Goal: Task Accomplishment & Management: Manage account settings

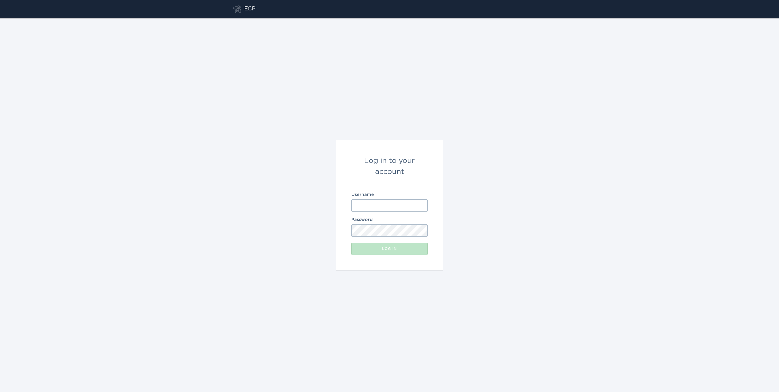
click at [387, 201] on input "Username" at bounding box center [389, 205] width 76 height 12
type input "[EMAIL_ADDRESS][DOMAIN_NAME]"
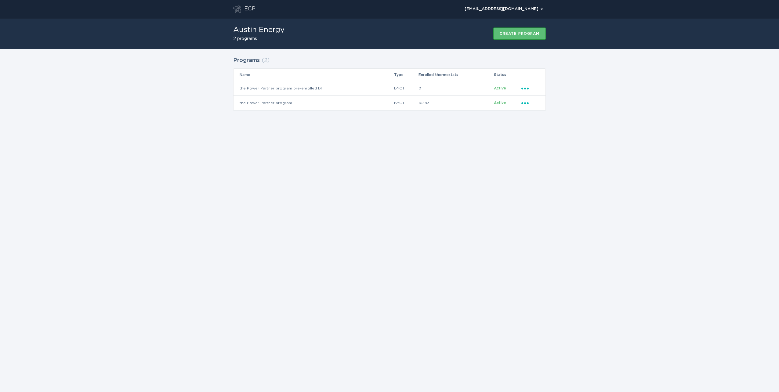
drag, startPoint x: 302, startPoint y: 133, endPoint x: 308, endPoint y: 145, distance: 13.0
click at [305, 139] on div "ECP [EMAIL_ADDRESS][DOMAIN_NAME] Chevron Austin Energy 2 programs Create progra…" at bounding box center [389, 196] width 779 height 392
click at [501, 103] on span "Active" at bounding box center [500, 103] width 12 height 4
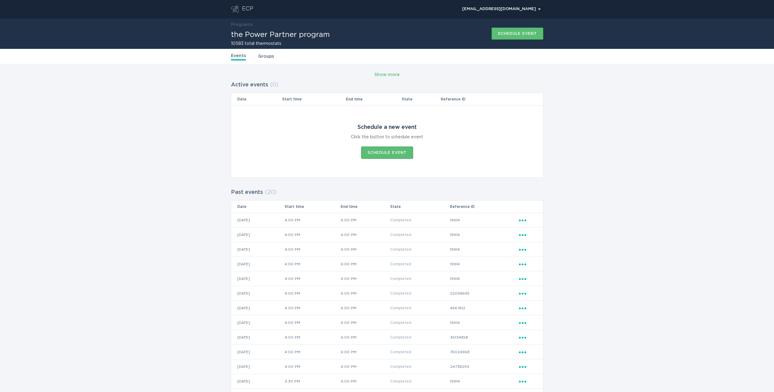
click at [266, 56] on link "Groups" at bounding box center [266, 56] width 16 height 7
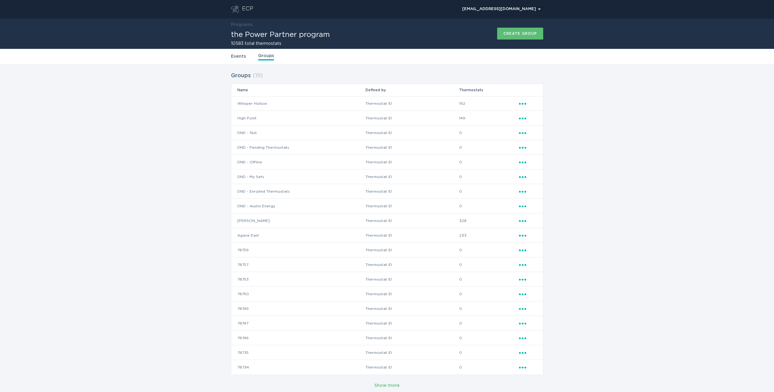
click at [519, 103] on td "Ellipsis" at bounding box center [531, 103] width 24 height 15
click at [523, 102] on icon "Ellipsis" at bounding box center [523, 102] width 9 height 5
click at [540, 114] on div "Edit group" at bounding box center [550, 114] width 63 height 14
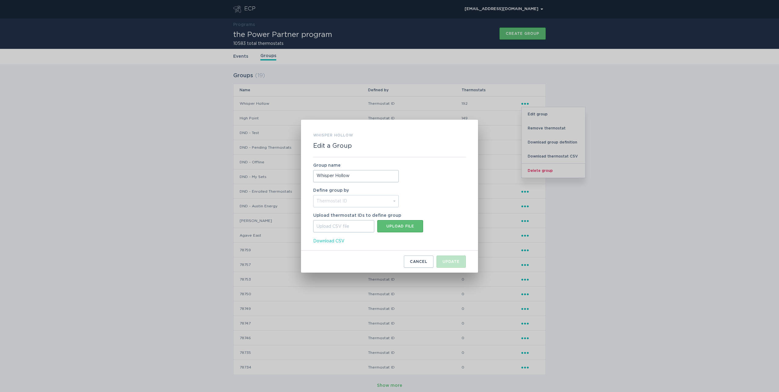
click at [466, 106] on div "Whisper Hollow Edit a Group Group name Whisper Hollow Define group by Thermosta…" at bounding box center [389, 196] width 779 height 392
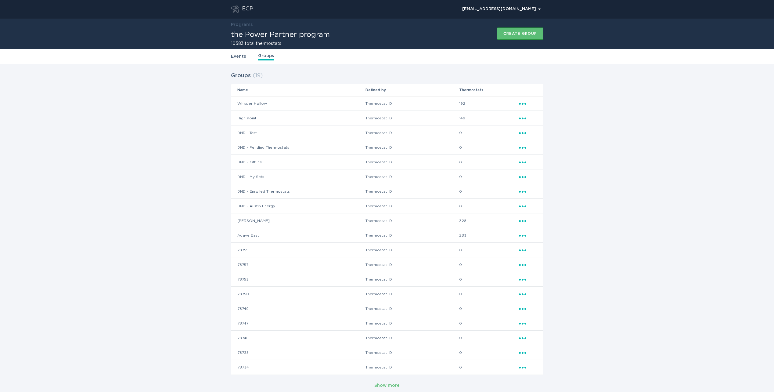
click at [524, 106] on div "Ellipsis" at bounding box center [528, 103] width 18 height 7
click at [525, 56] on div "Events Groups" at bounding box center [387, 56] width 312 height 15
click at [257, 102] on td "Whisper Hollow" at bounding box center [298, 103] width 134 height 15
click at [244, 103] on td "Whisper Hollow" at bounding box center [298, 103] width 134 height 15
click at [460, 103] on td "192" at bounding box center [489, 103] width 60 height 15
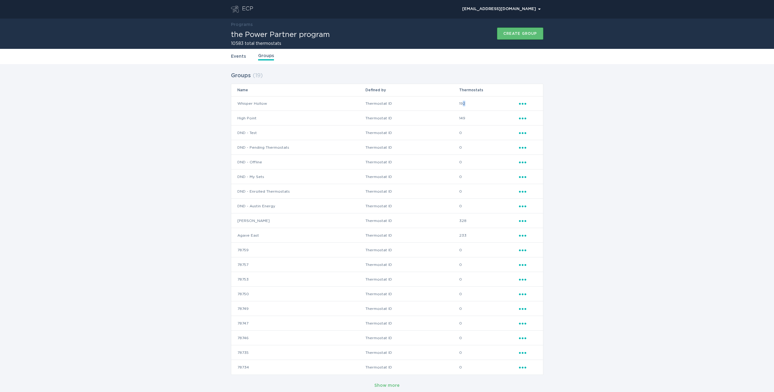
drag, startPoint x: 463, startPoint y: 102, endPoint x: 467, endPoint y: 102, distance: 4.0
click at [467, 102] on td "192" at bounding box center [489, 103] width 60 height 15
drag, startPoint x: 467, startPoint y: 102, endPoint x: 524, endPoint y: 103, distance: 56.5
click at [524, 103] on icon "Ellipsis" at bounding box center [523, 102] width 9 height 5
click at [548, 140] on div "Download group definition" at bounding box center [550, 142] width 63 height 14
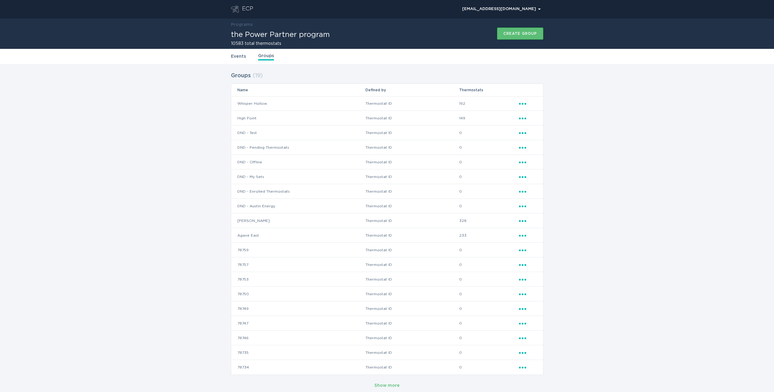
click at [522, 104] on icon "Popover menu" at bounding box center [522, 104] width 7 height 2
click at [553, 156] on div "Download thermostat CSV" at bounding box center [550, 156] width 63 height 14
click at [626, 201] on div "Groups ( 19 ) Name Defined by Thermostats Whisper Hollow Thermostat ID 192 Elli…" at bounding box center [387, 230] width 774 height 332
click at [520, 101] on icon "Ellipsis" at bounding box center [523, 102] width 9 height 5
click at [521, 237] on div "Ellipsis" at bounding box center [528, 235] width 18 height 7
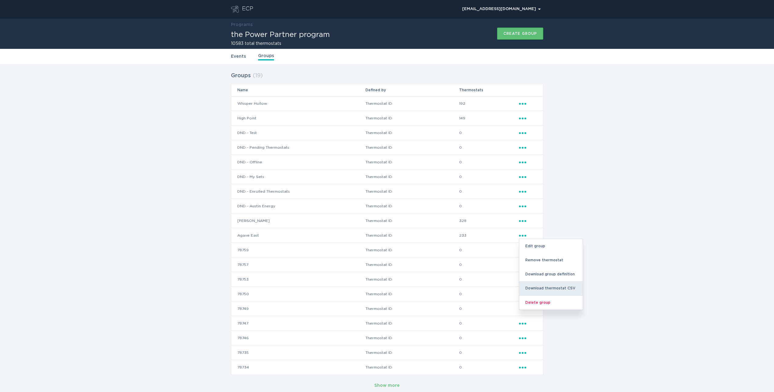
click at [546, 287] on div "Download thermostat CSV" at bounding box center [550, 288] width 63 height 14
